Goal: Transaction & Acquisition: Obtain resource

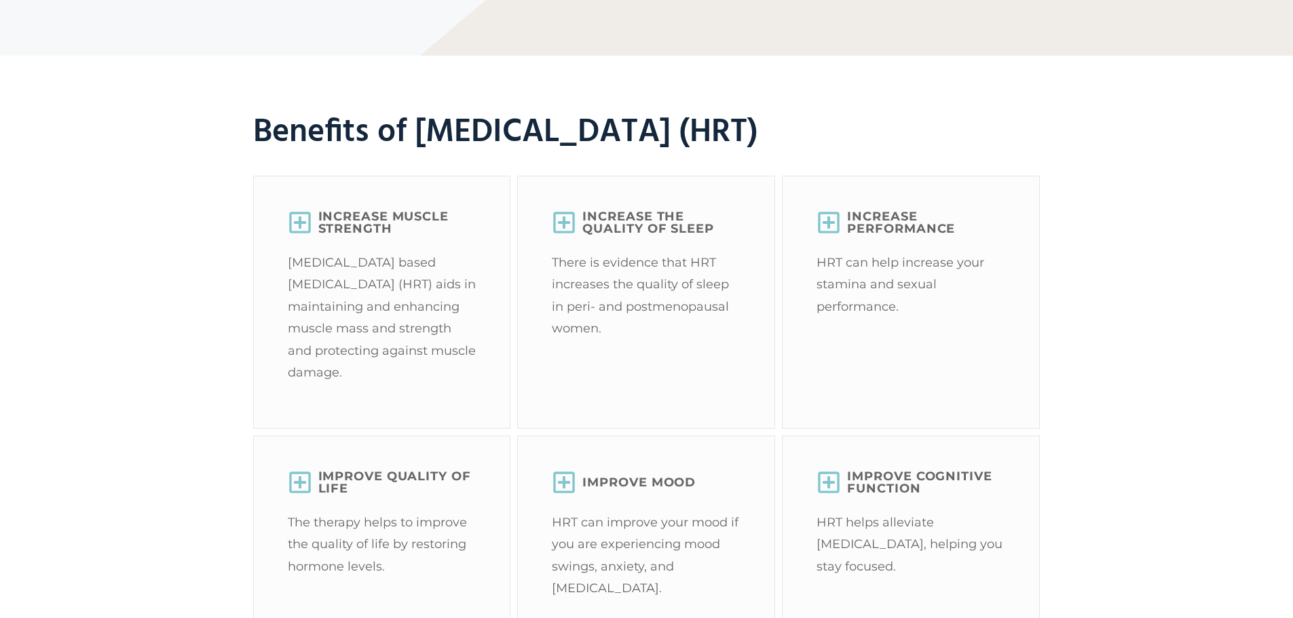
scroll to position [1494, 0]
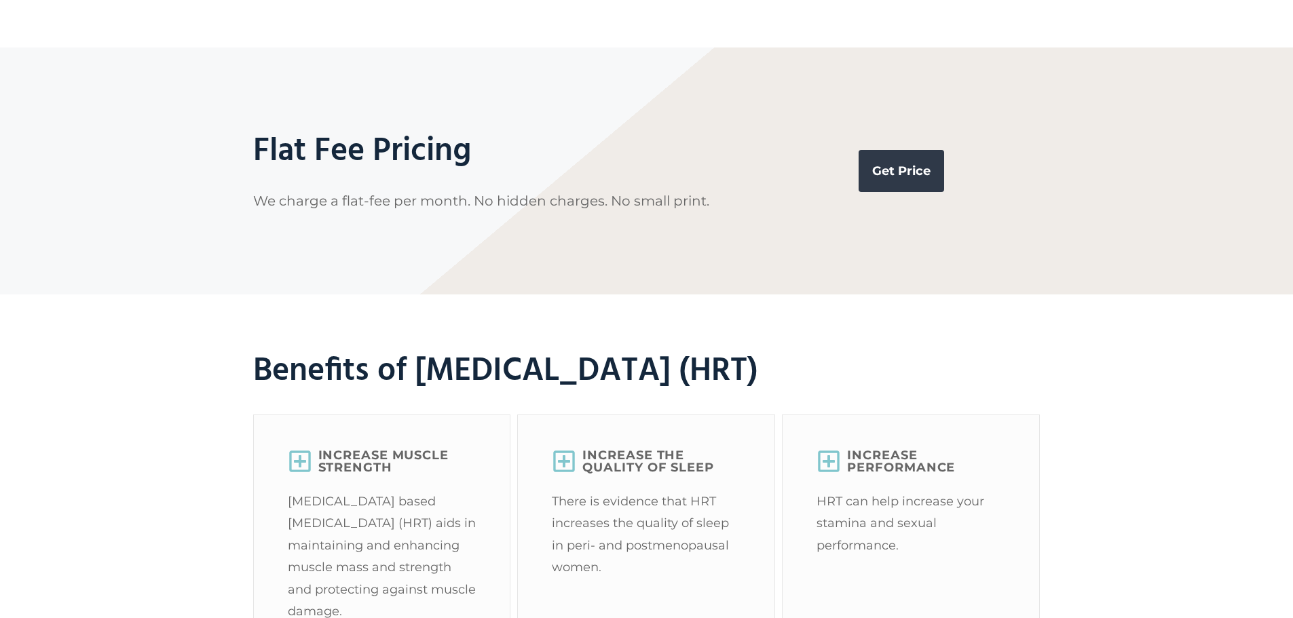
click at [914, 192] on link "Get Price" at bounding box center [902, 171] width 86 height 42
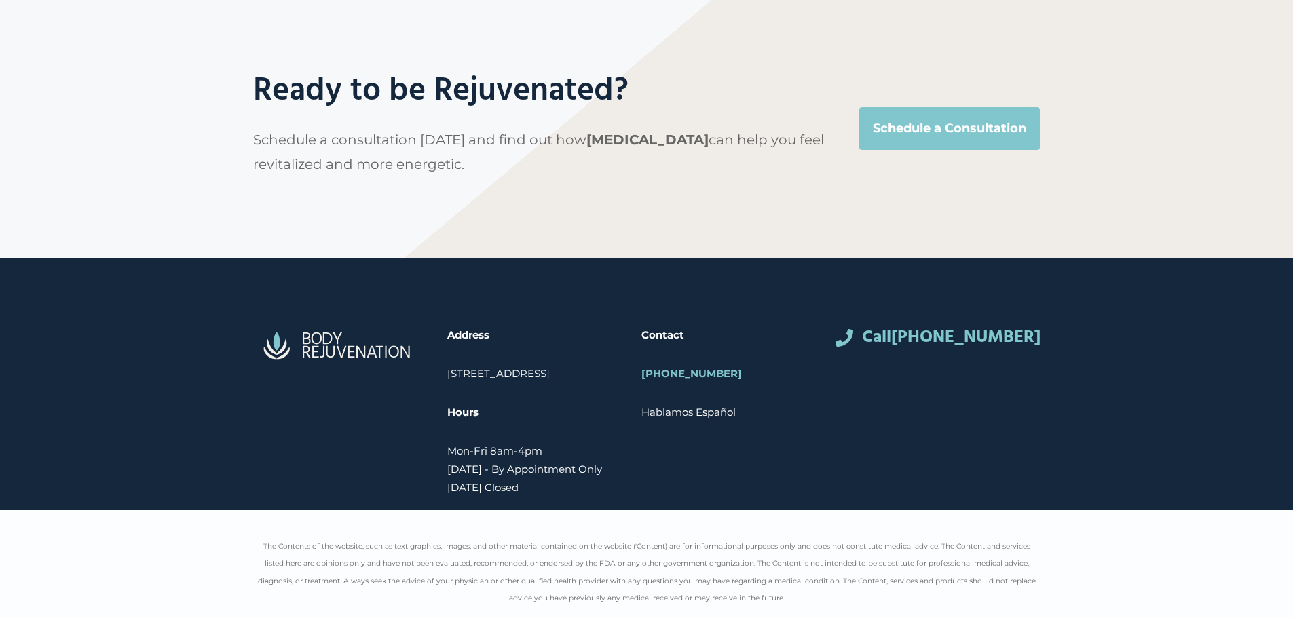
scroll to position [4440, 0]
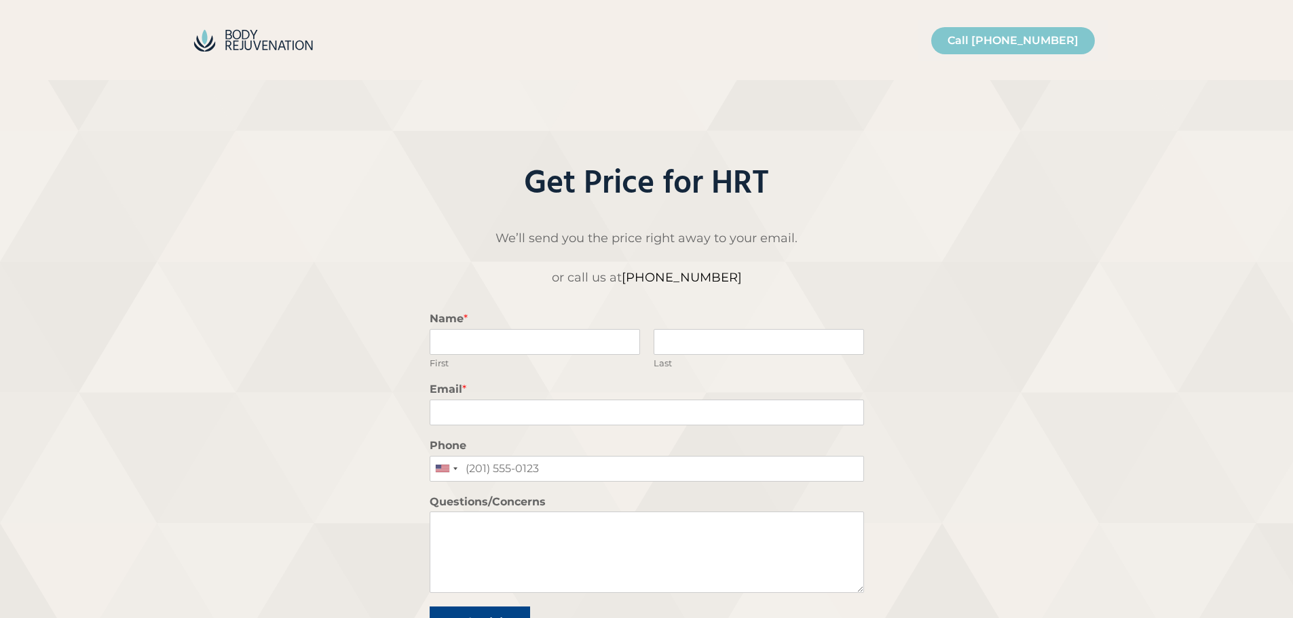
click at [246, 22] on div "Call [DATE] Call [DATE] Call [PHONE_NUMBER]" at bounding box center [647, 40] width 950 height 80
click at [238, 34] on img "Site" at bounding box center [253, 40] width 136 height 33
click at [275, 43] on img "Site" at bounding box center [253, 40] width 136 height 33
click at [212, 43] on img "Site" at bounding box center [253, 40] width 136 height 33
